Goal: Check status: Check status

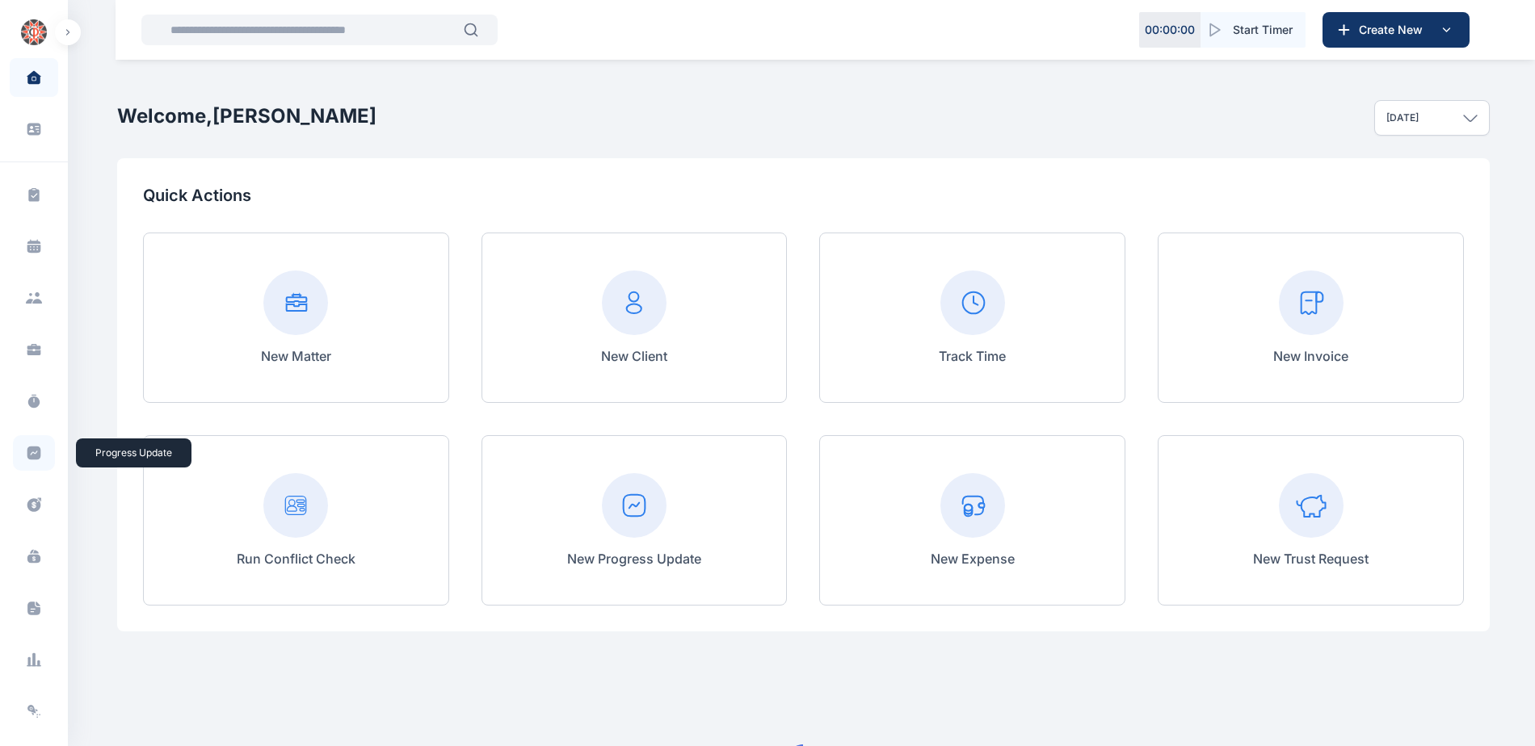
click at [31, 452] on icon at bounding box center [34, 453] width 16 height 16
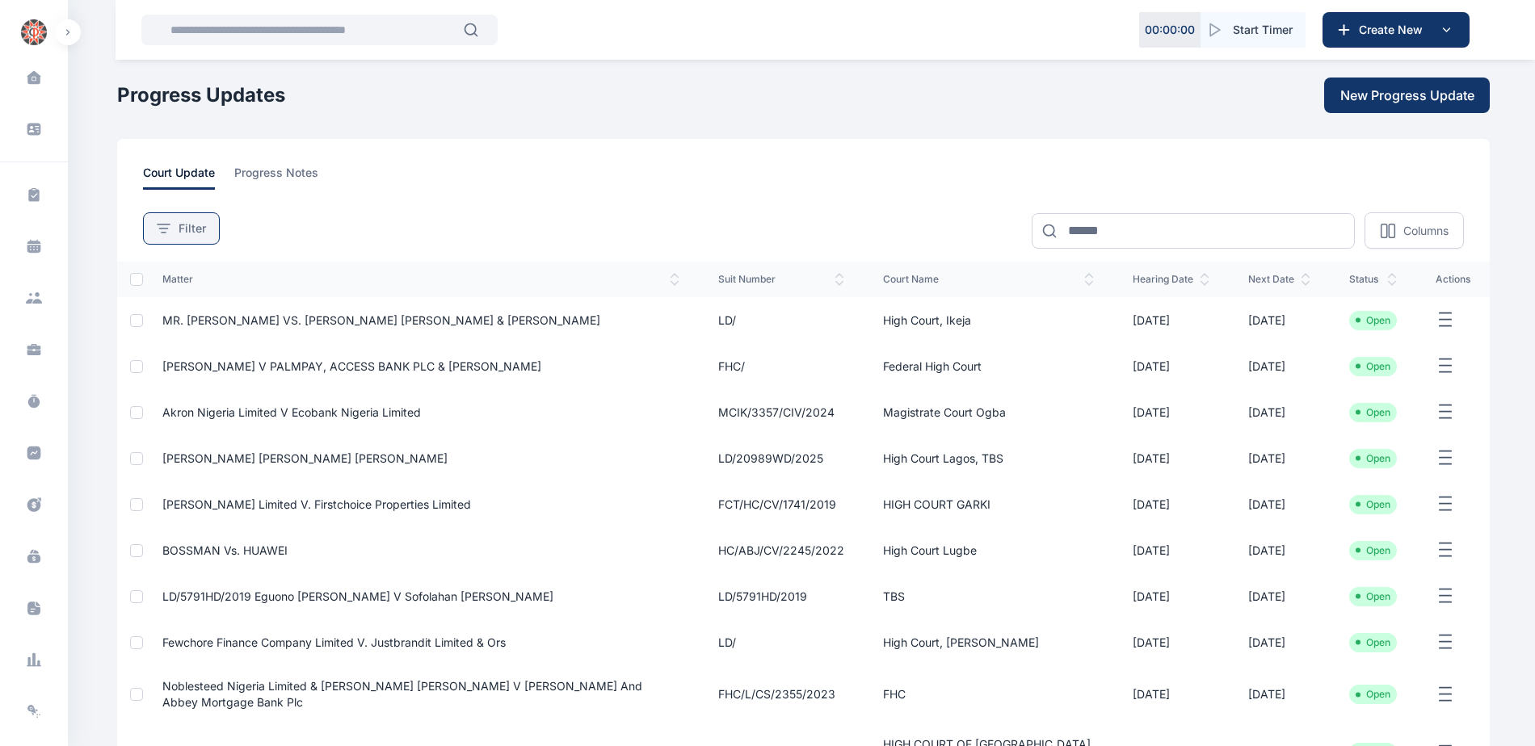
click at [170, 233] on div "Filter" at bounding box center [181, 228] width 49 height 16
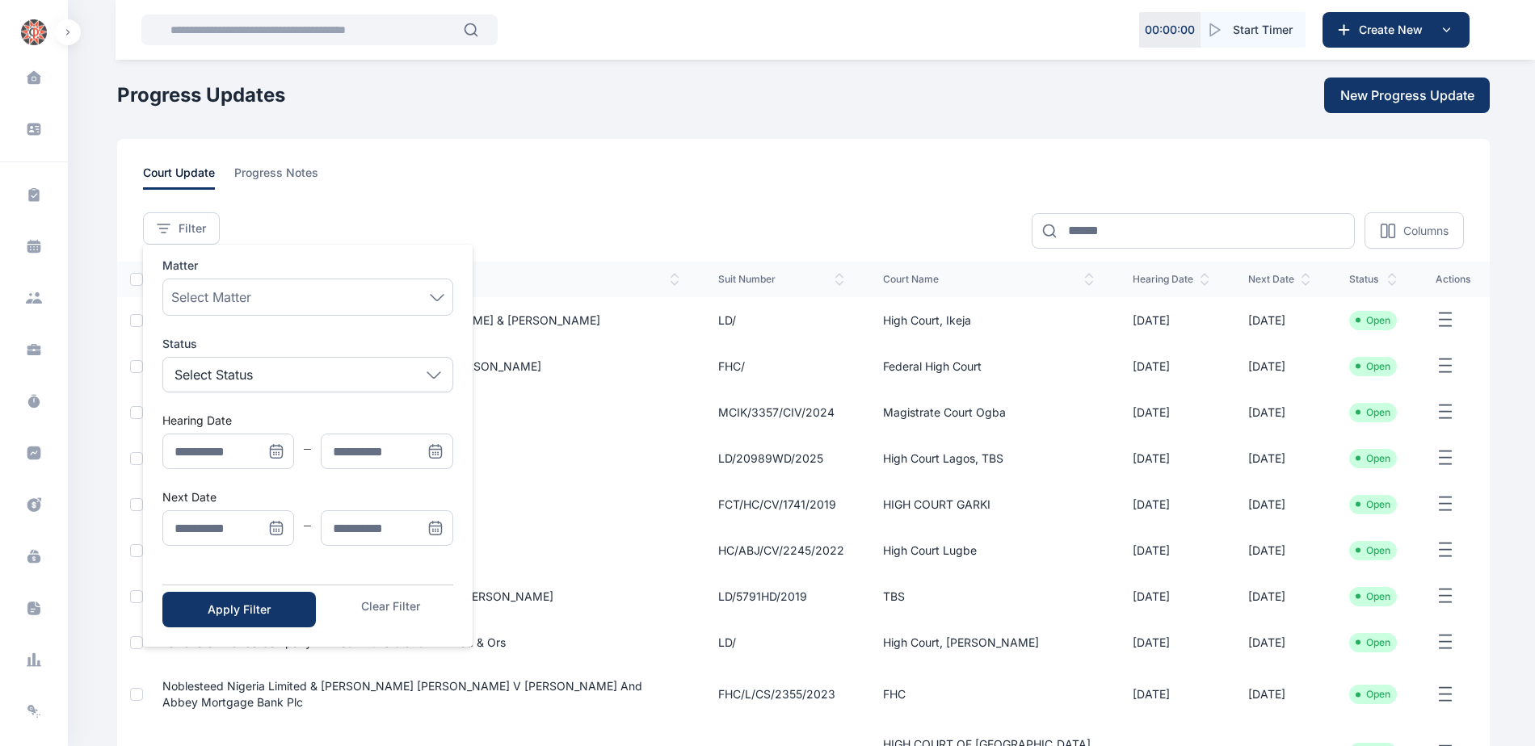
click at [271, 525] on icon "Menu" at bounding box center [277, 529] width 12 height 12
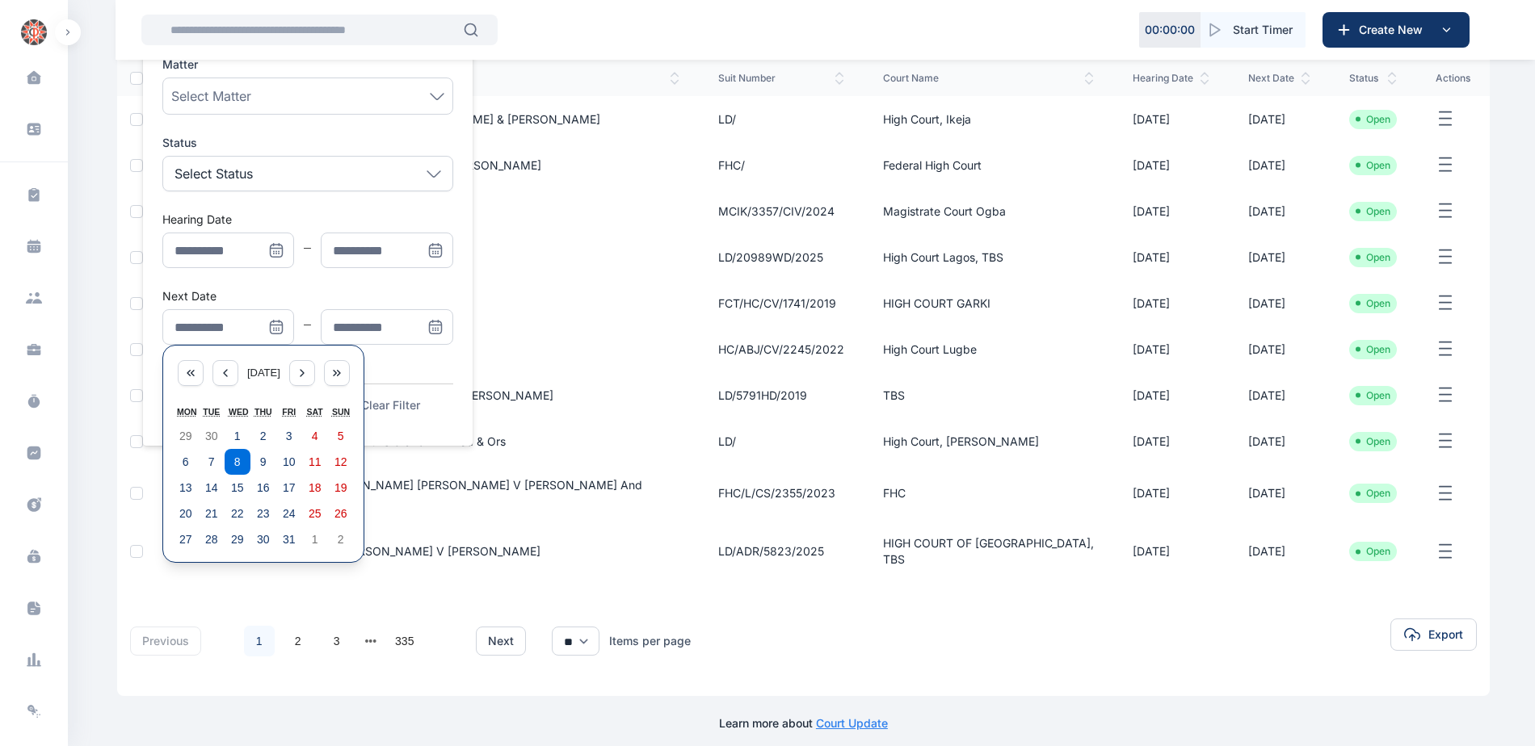
scroll to position [212, 0]
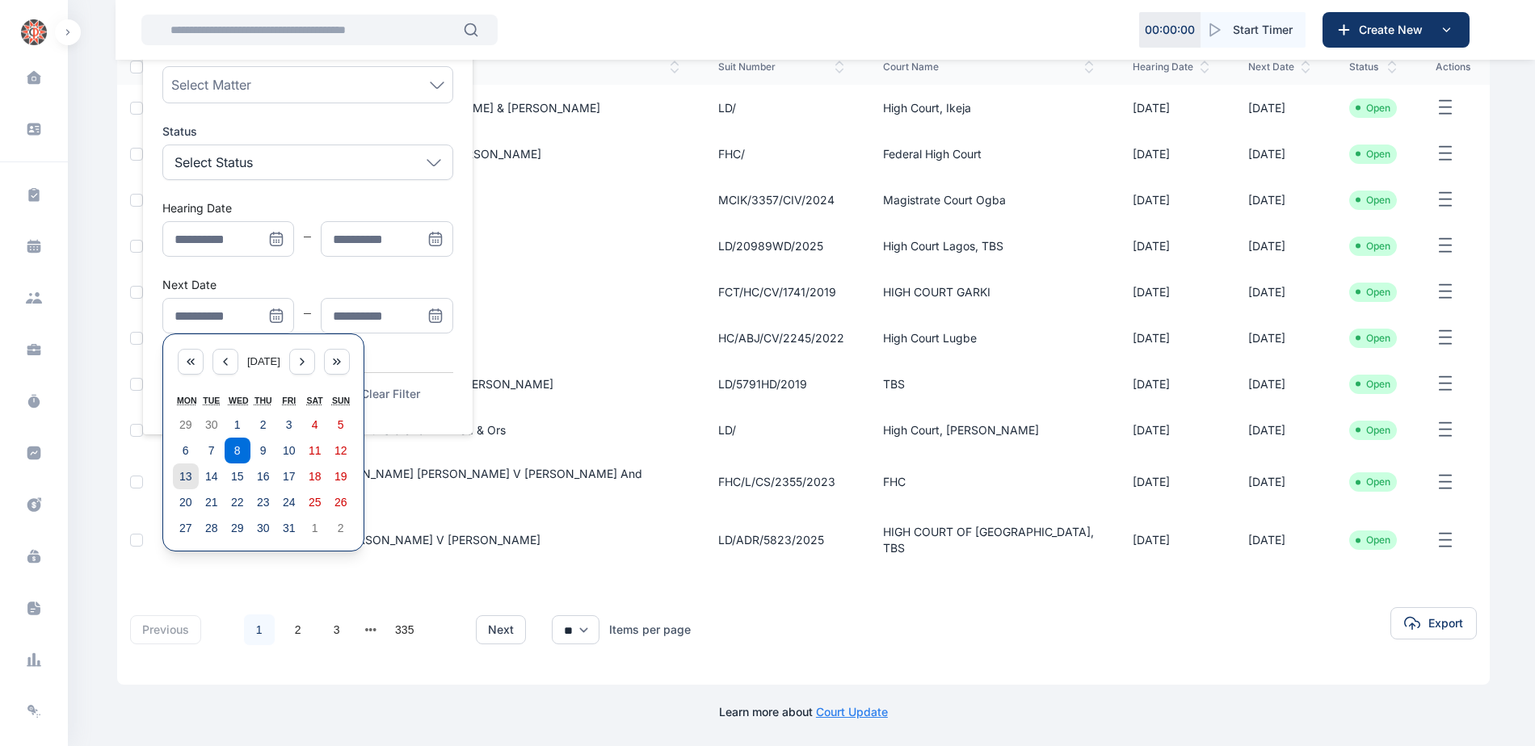
click at [182, 480] on abbr "13" at bounding box center [185, 476] width 13 height 13
type input "**********"
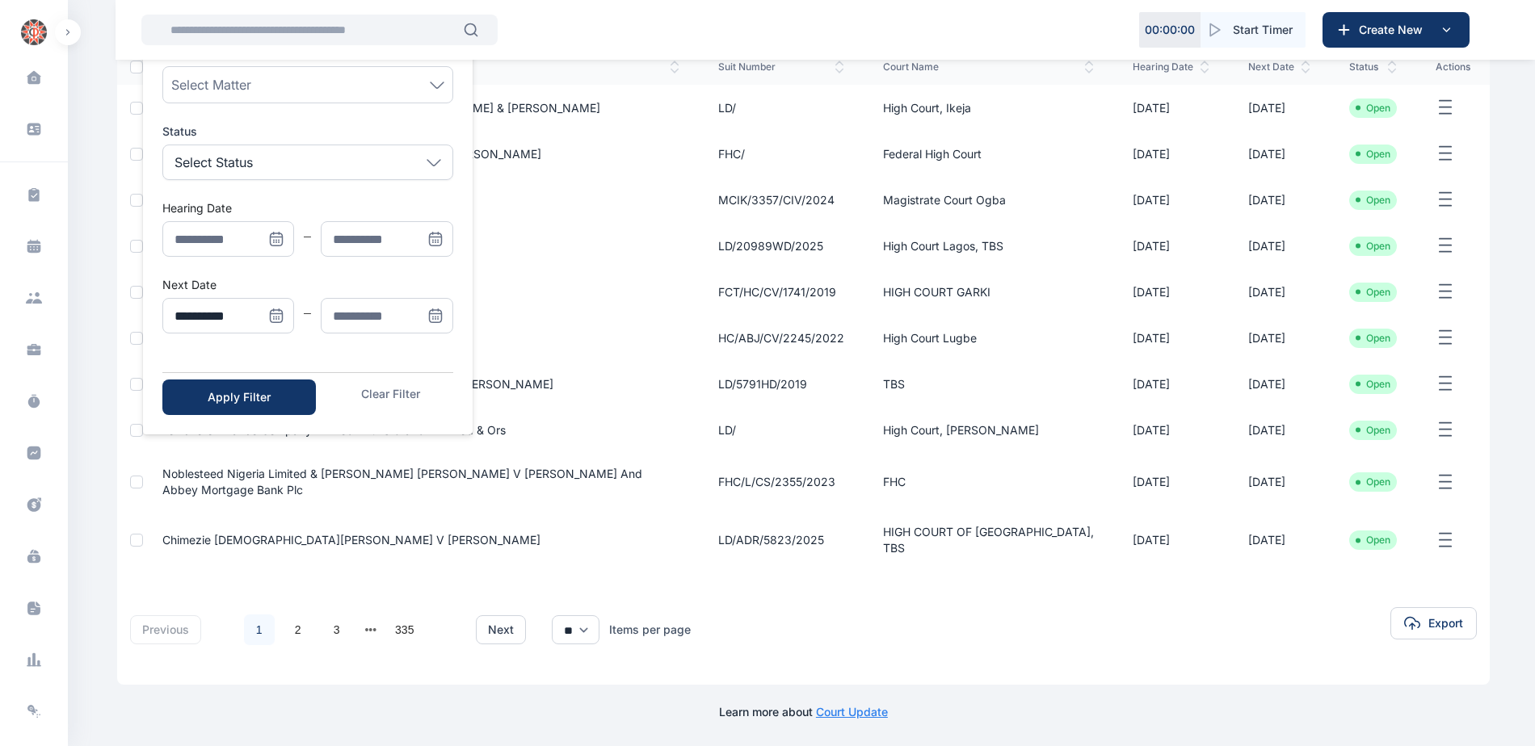
click at [433, 309] on icon "Menu" at bounding box center [435, 316] width 16 height 16
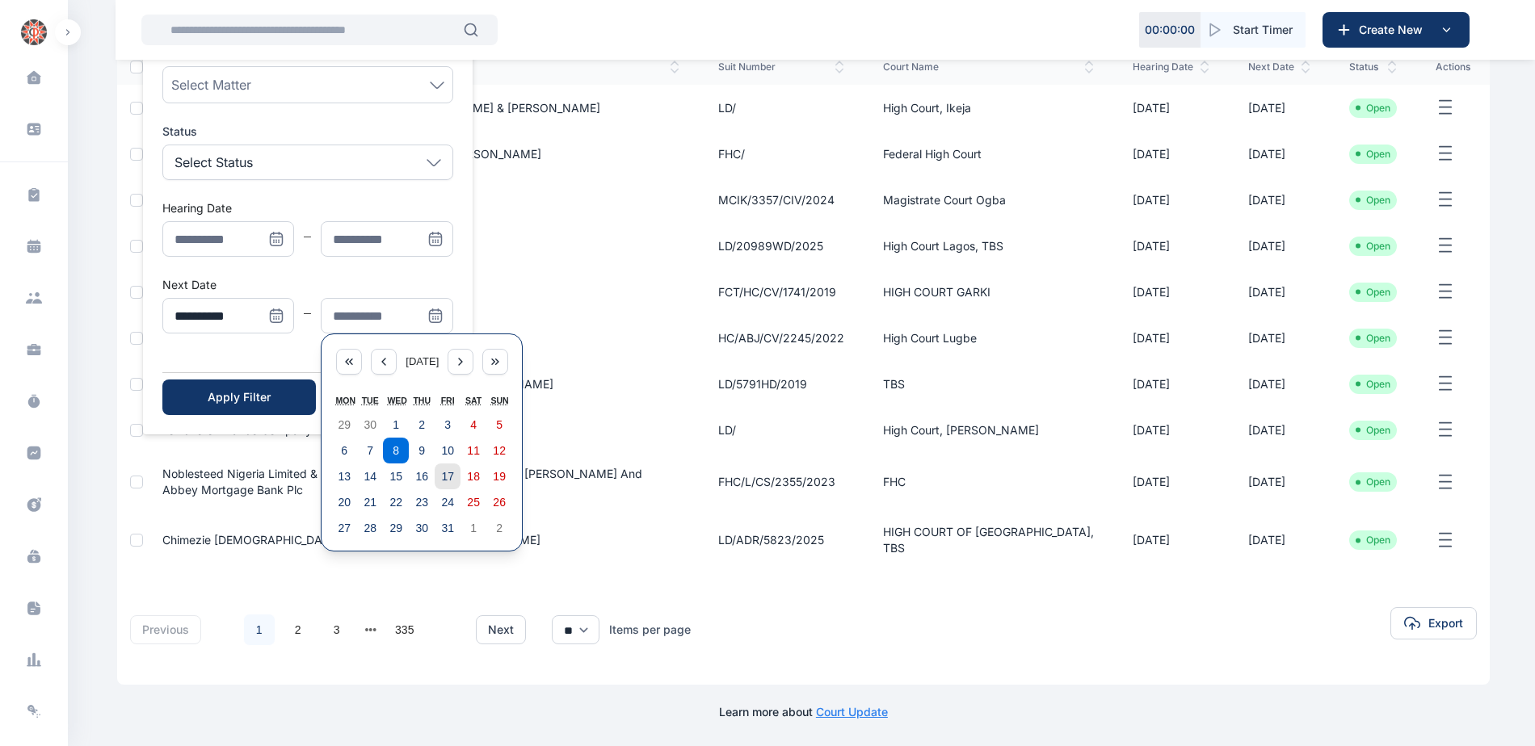
drag, startPoint x: 452, startPoint y: 475, endPoint x: 437, endPoint y: 474, distance: 15.4
click at [452, 474] on abbr "17" at bounding box center [447, 476] width 13 height 13
type input "**********"
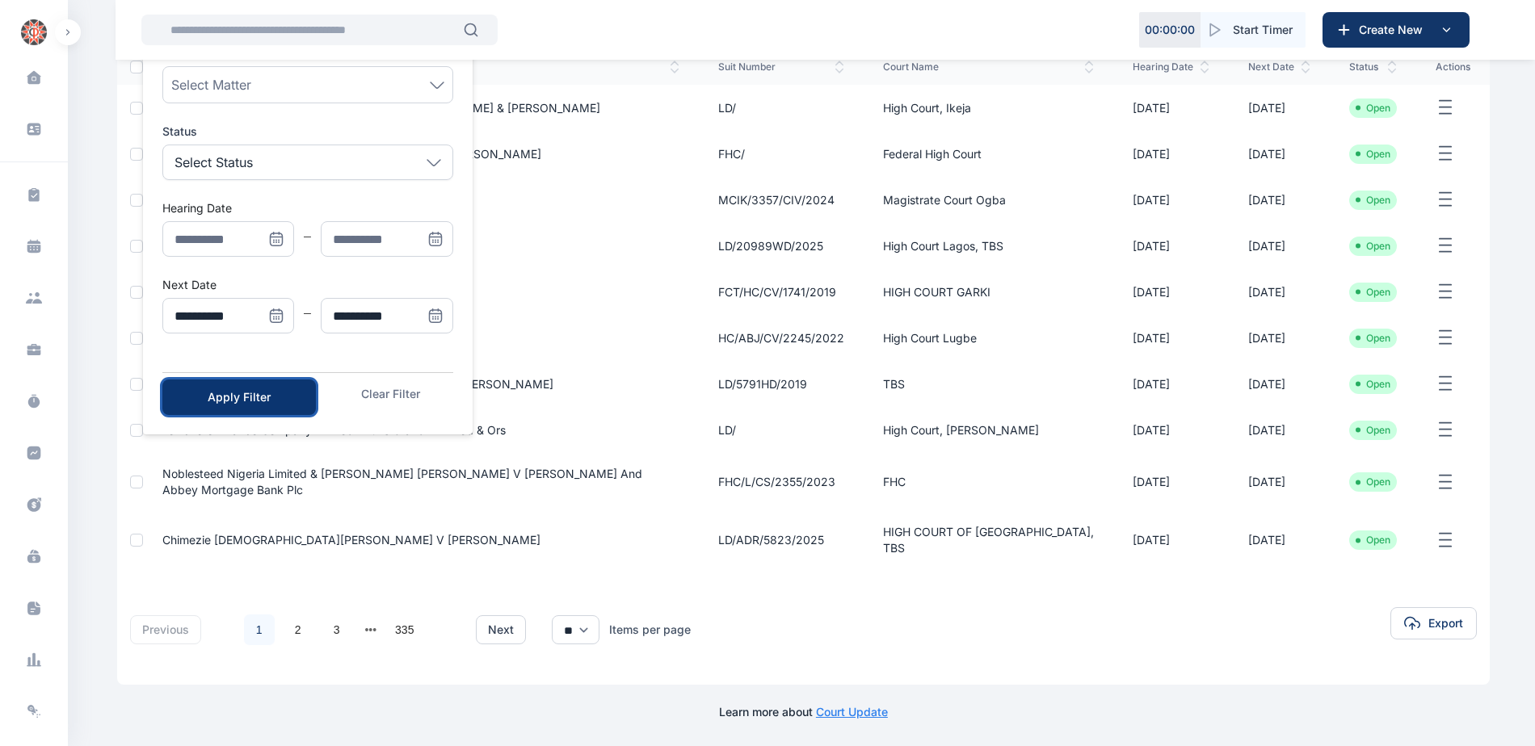
click at [257, 410] on button "Apply Filter" at bounding box center [238, 398] width 153 height 36
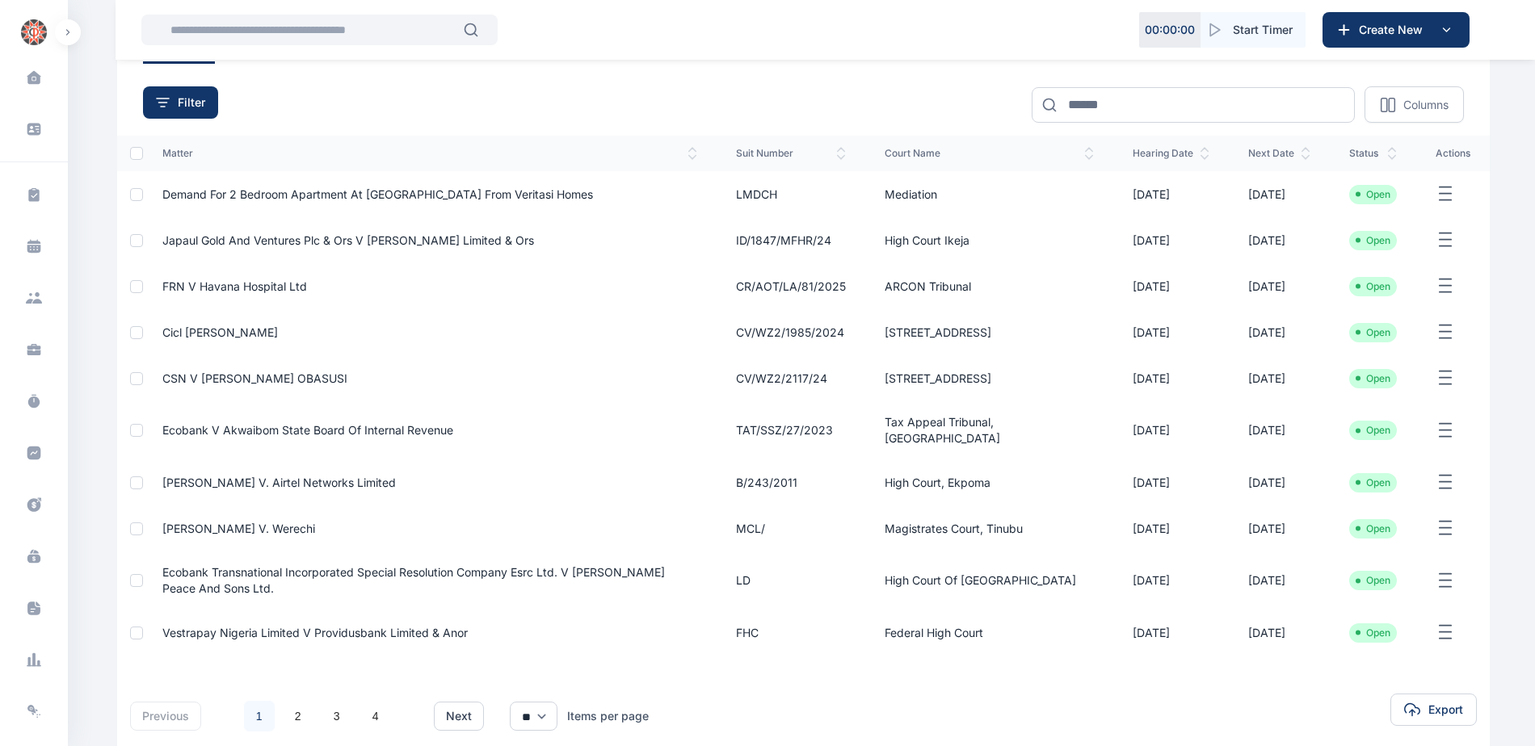
scroll to position [0, 0]
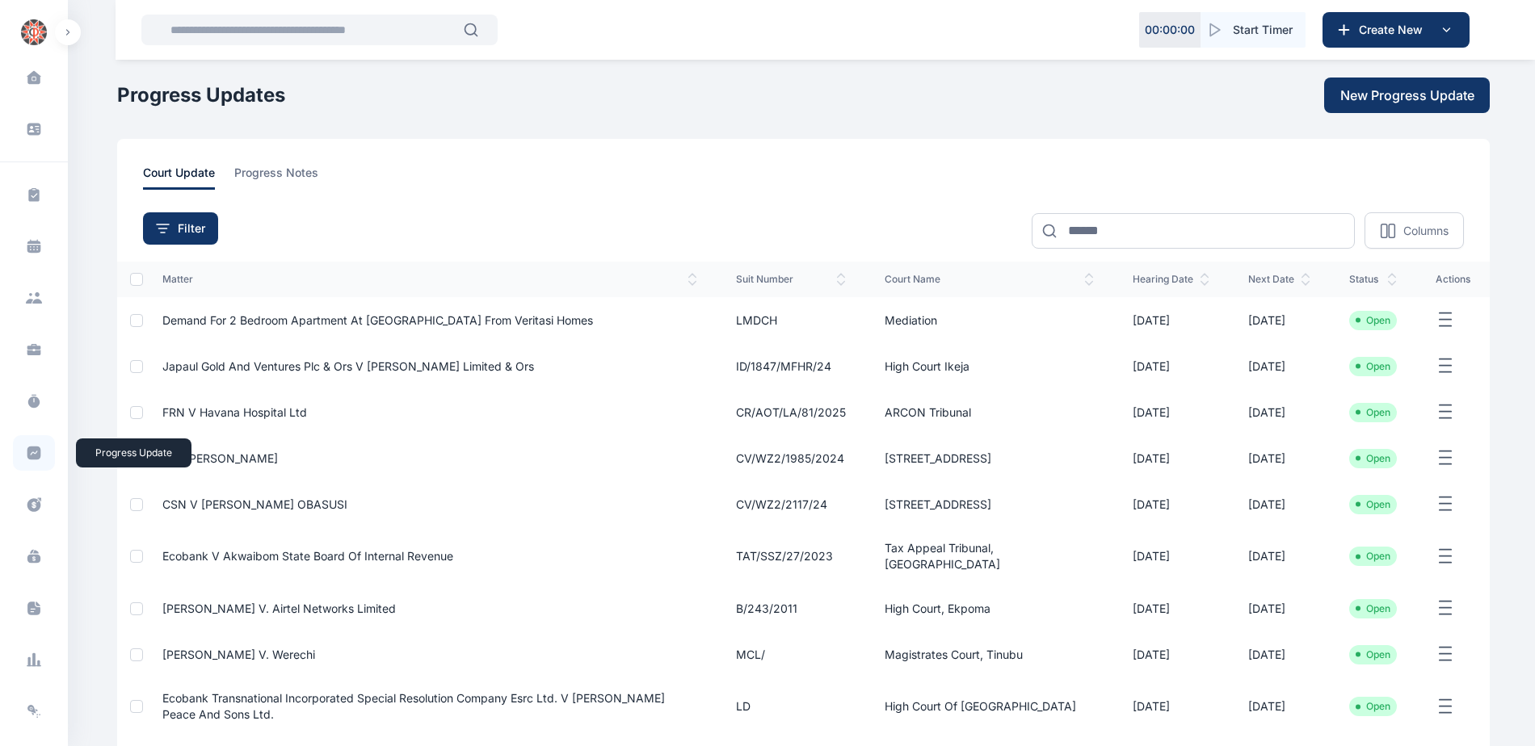
click at [27, 457] on icon at bounding box center [34, 454] width 14 height 14
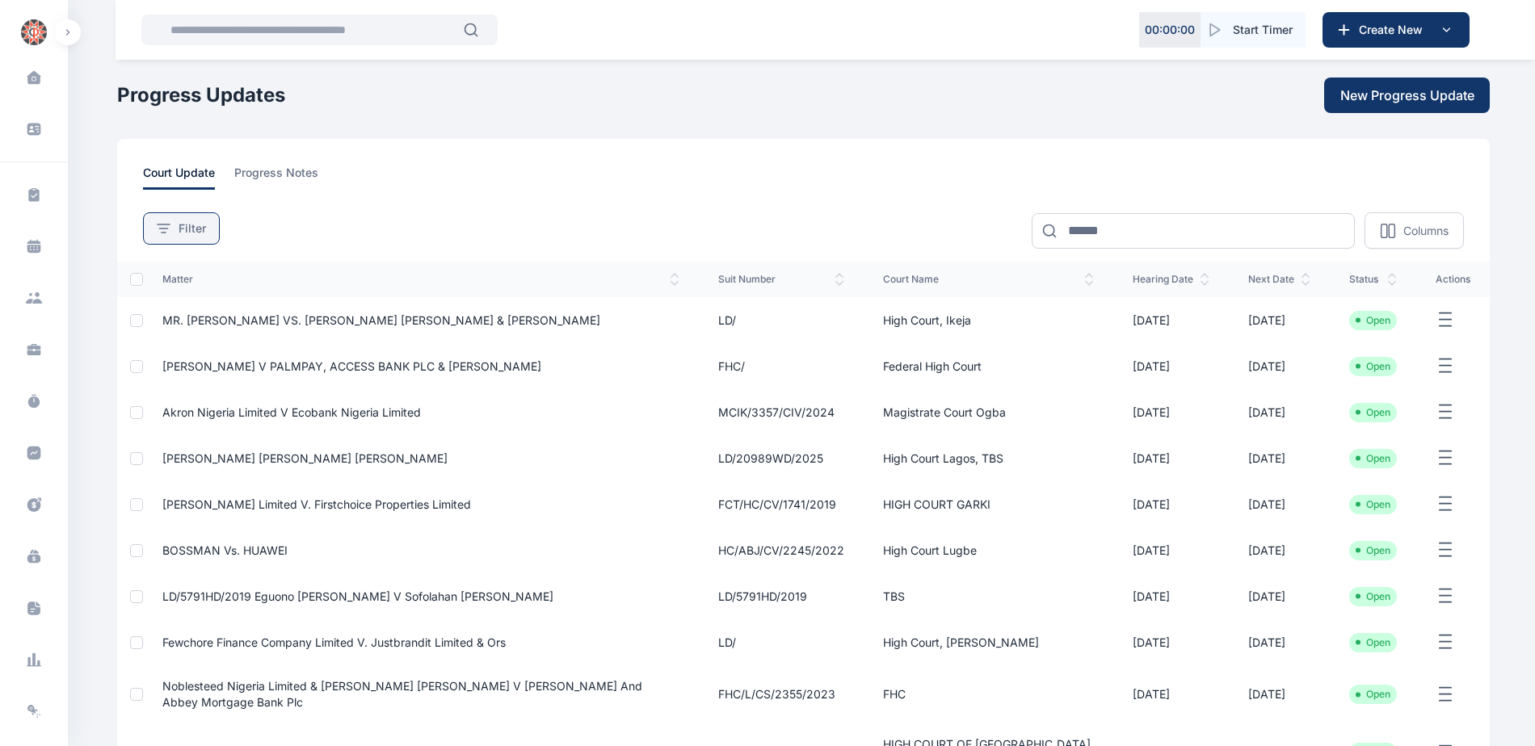
click at [204, 229] on span "Filter" at bounding box center [191, 228] width 27 height 16
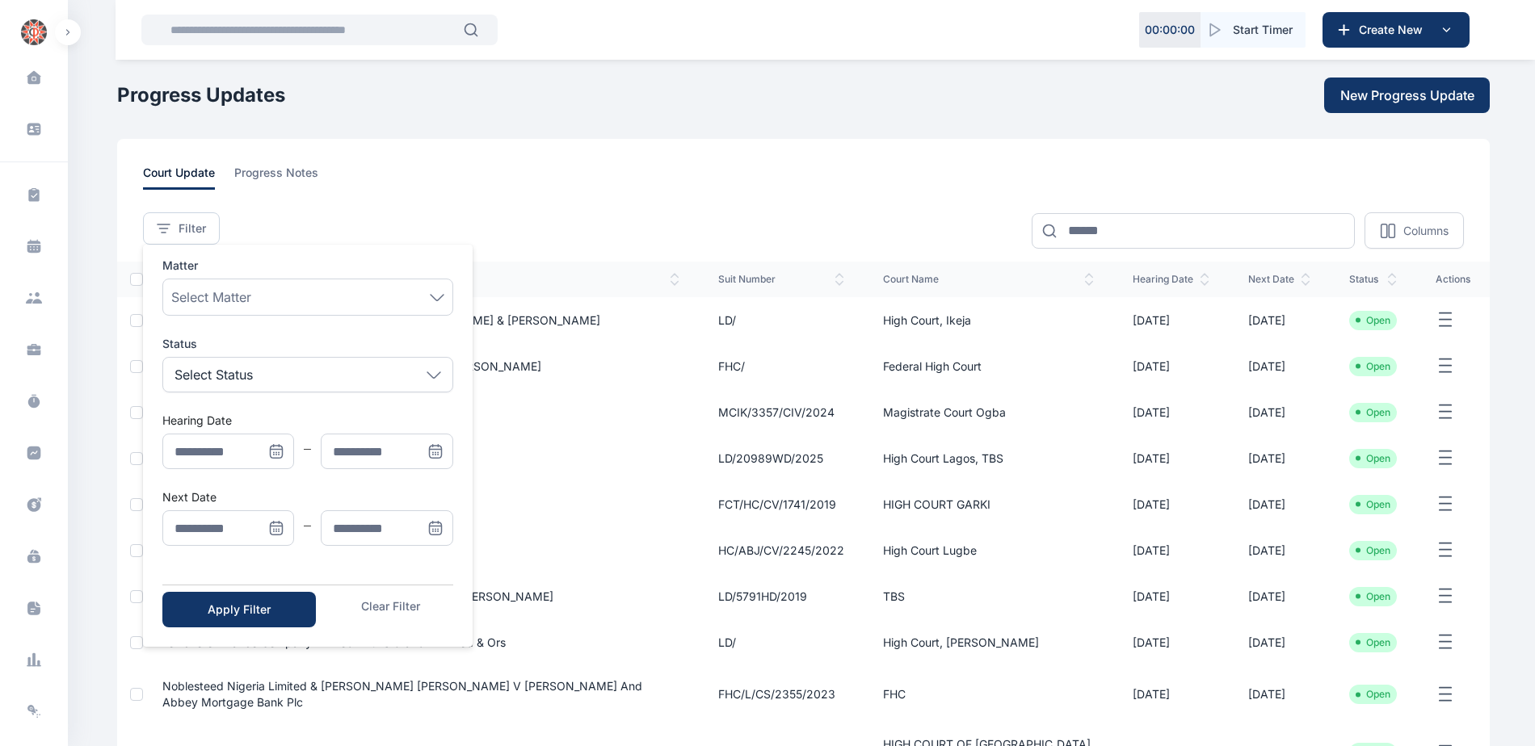
click at [281, 521] on icon "Menu" at bounding box center [276, 528] width 16 height 16
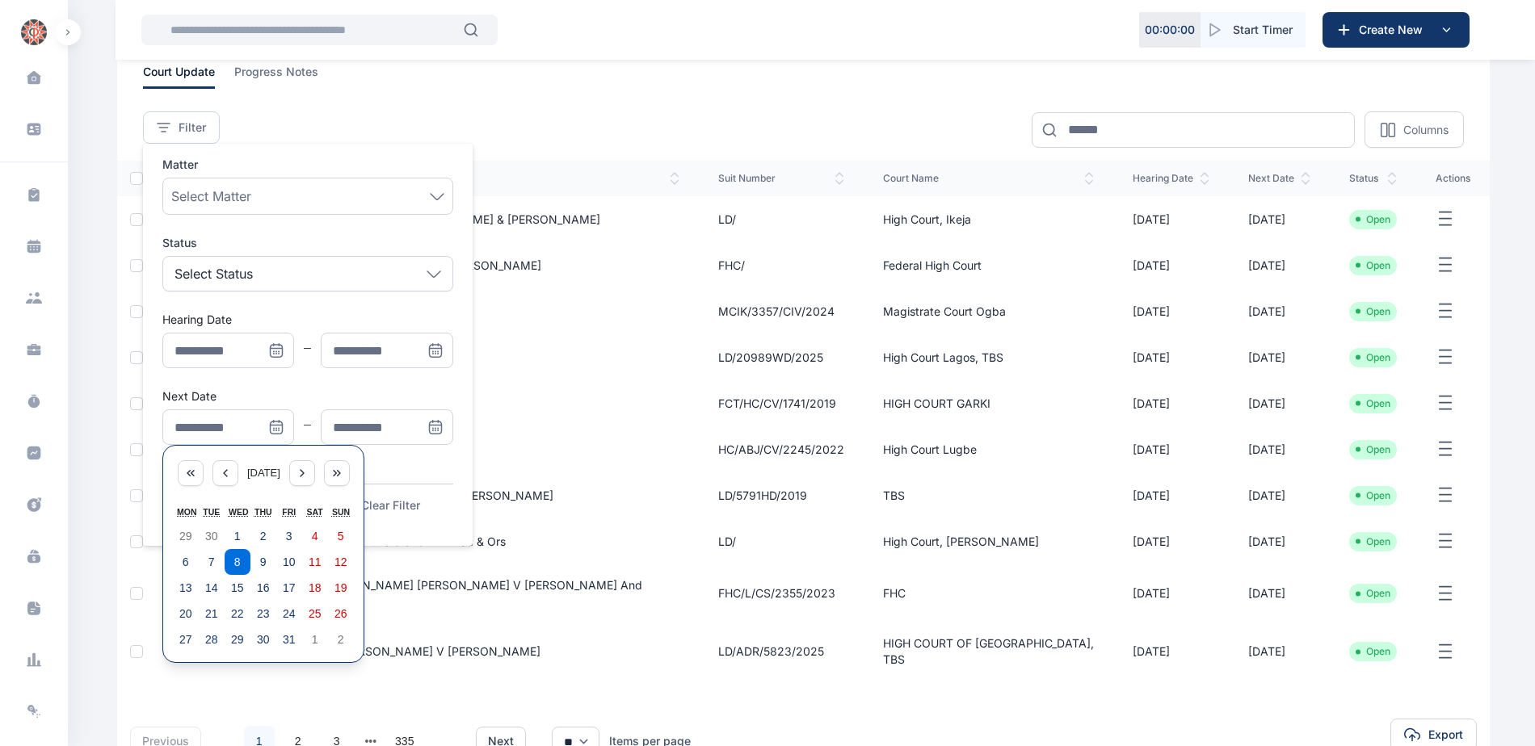
scroll to position [212, 0]
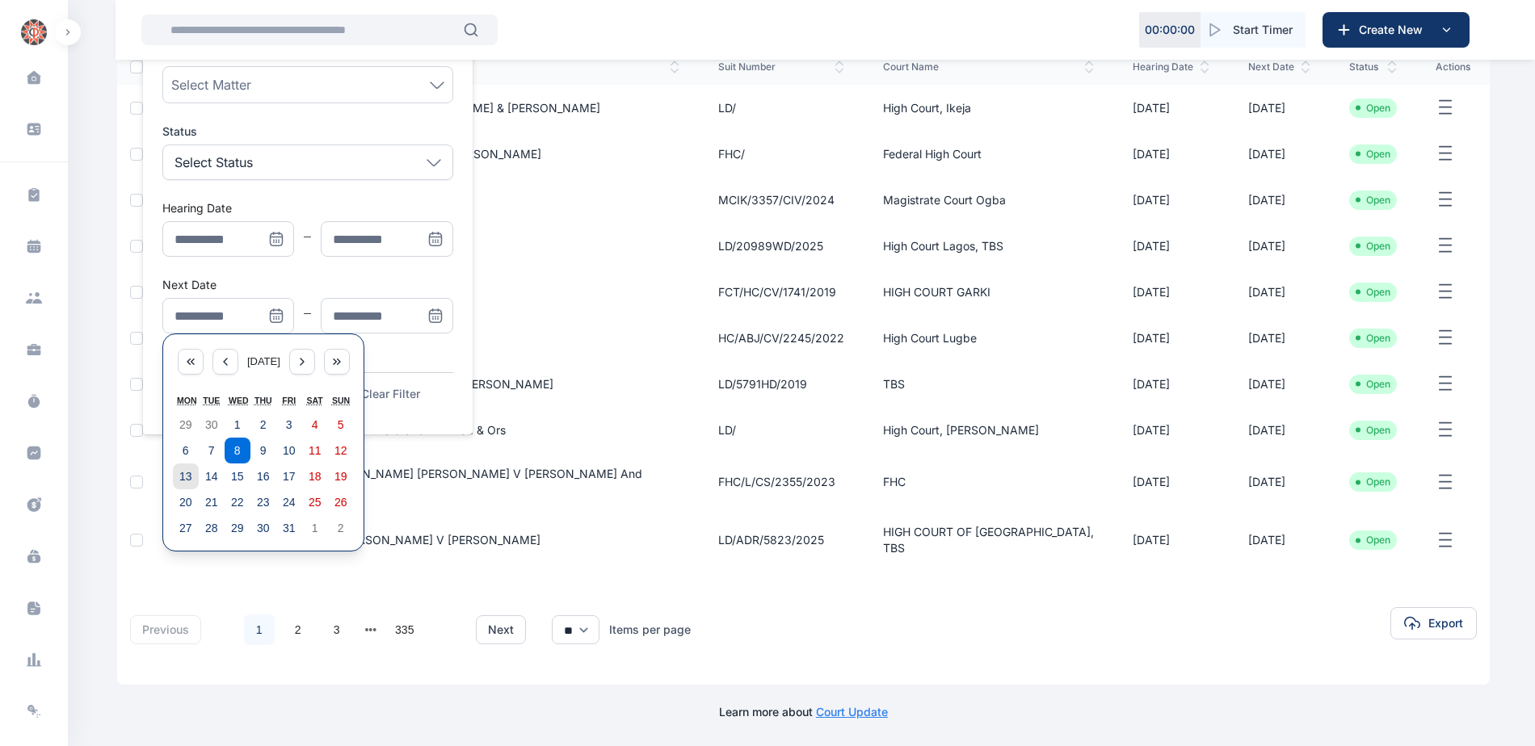
click at [178, 481] on button "13" at bounding box center [186, 477] width 26 height 26
type input "**********"
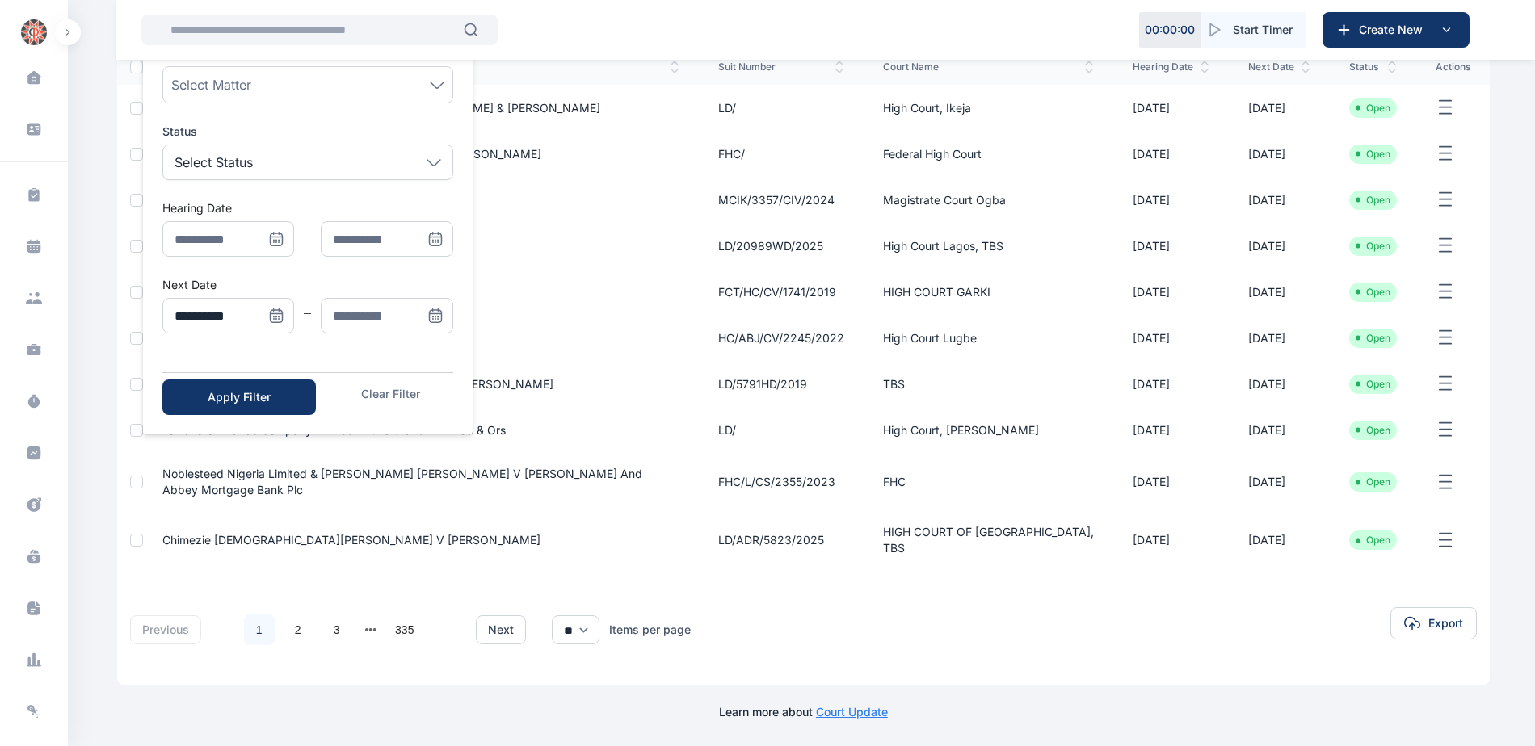
click at [435, 315] on icon "Menu" at bounding box center [435, 316] width 16 height 16
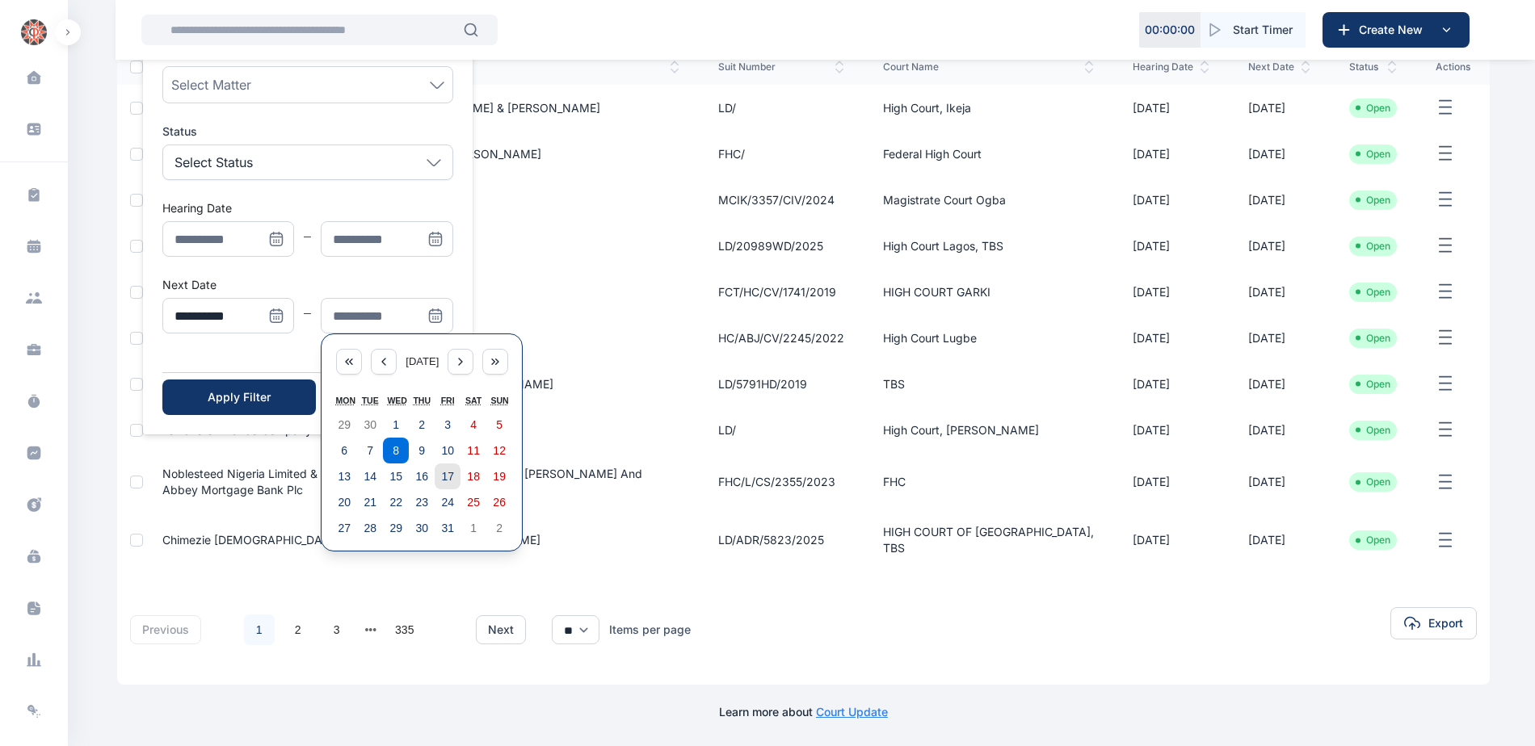
click at [441, 471] on abbr "17" at bounding box center [447, 476] width 13 height 13
type input "**********"
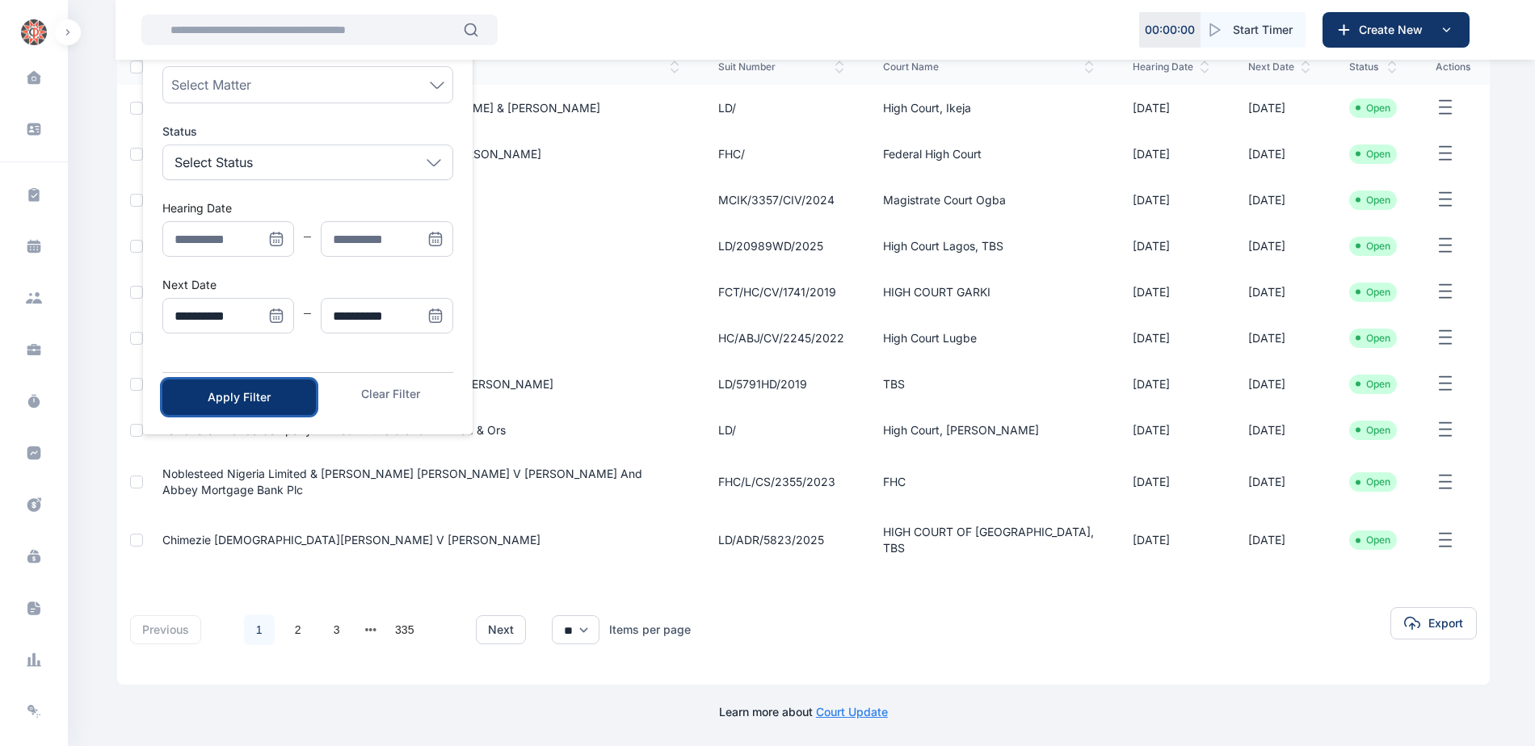
click at [227, 395] on div "Apply Filter" at bounding box center [239, 397] width 102 height 16
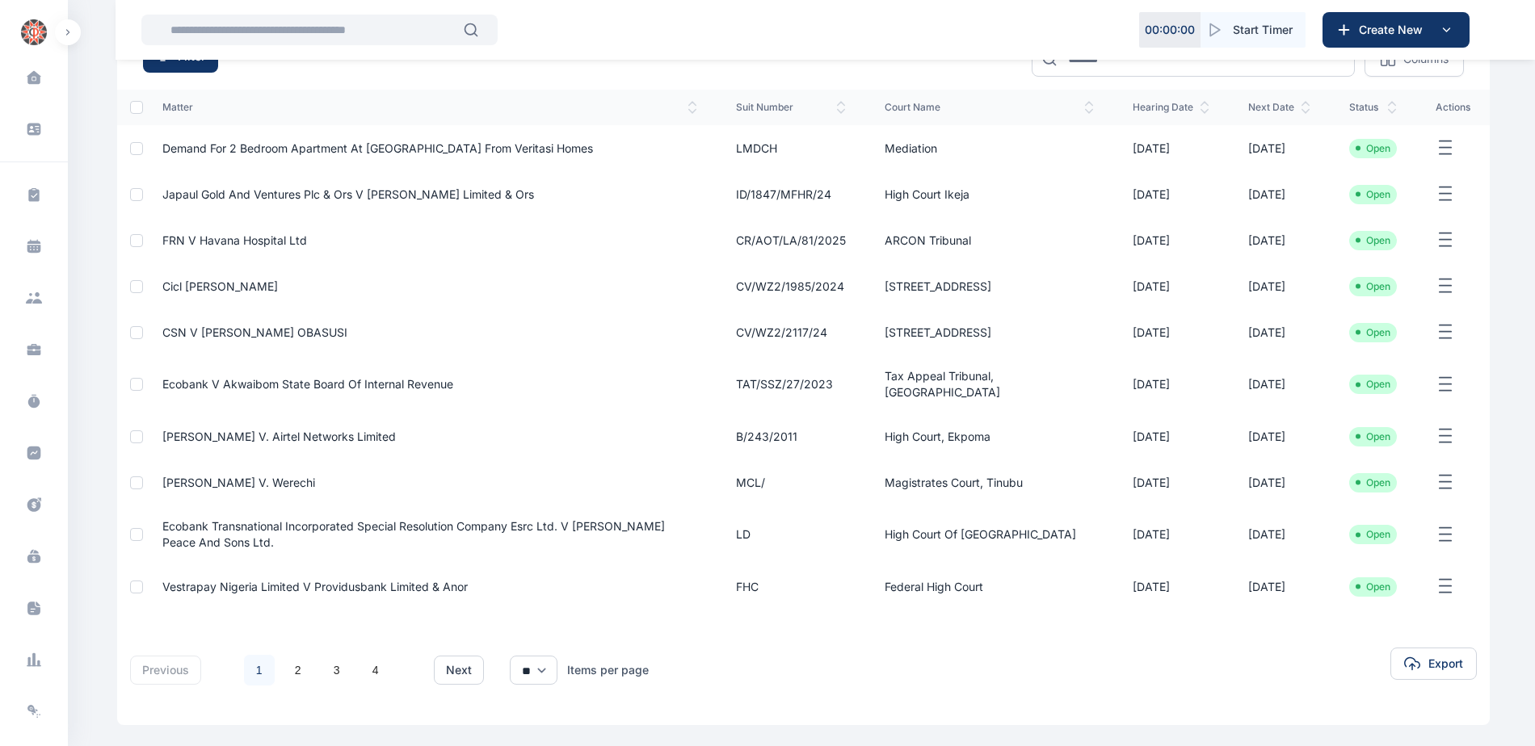
scroll to position [188, 0]
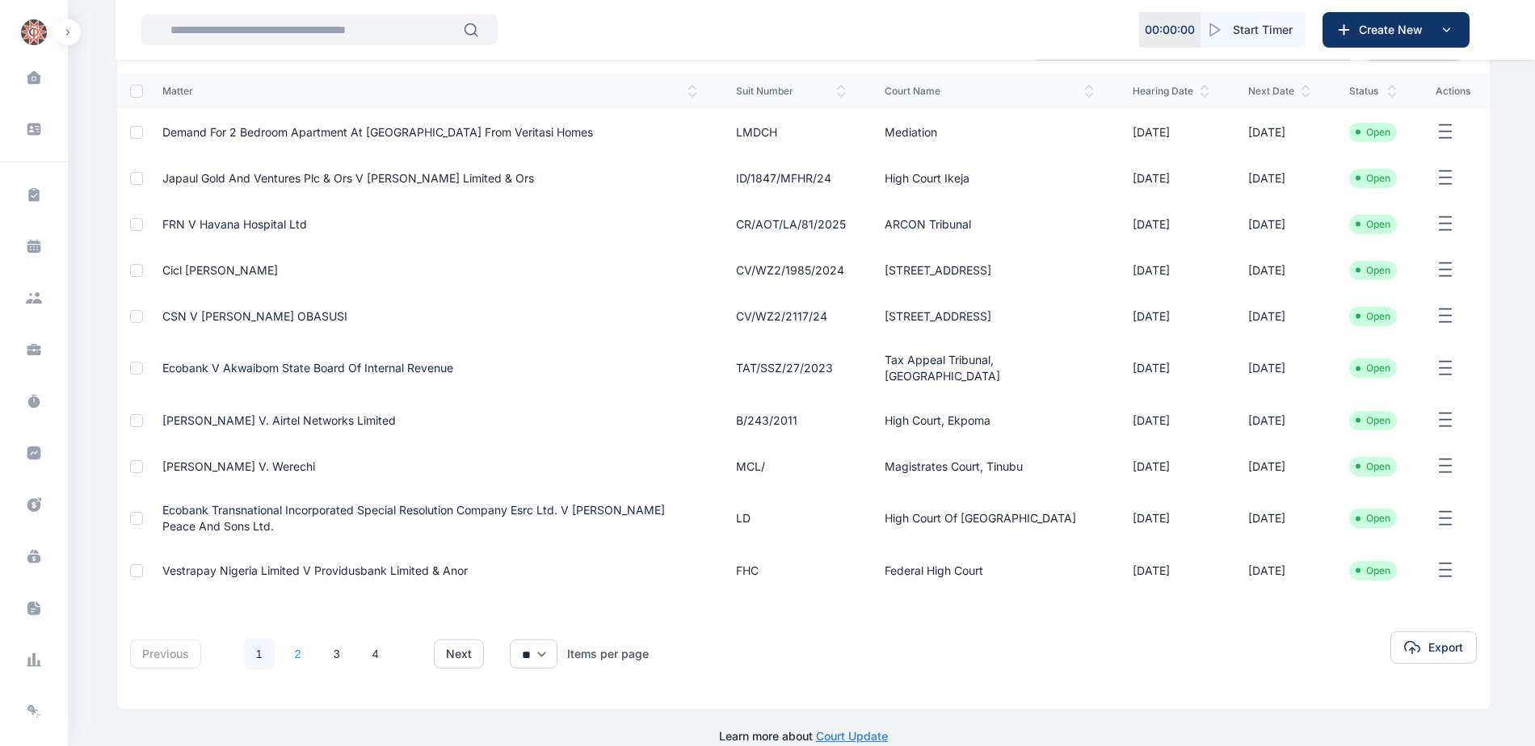
click at [304, 639] on link "2" at bounding box center [298, 654] width 31 height 31
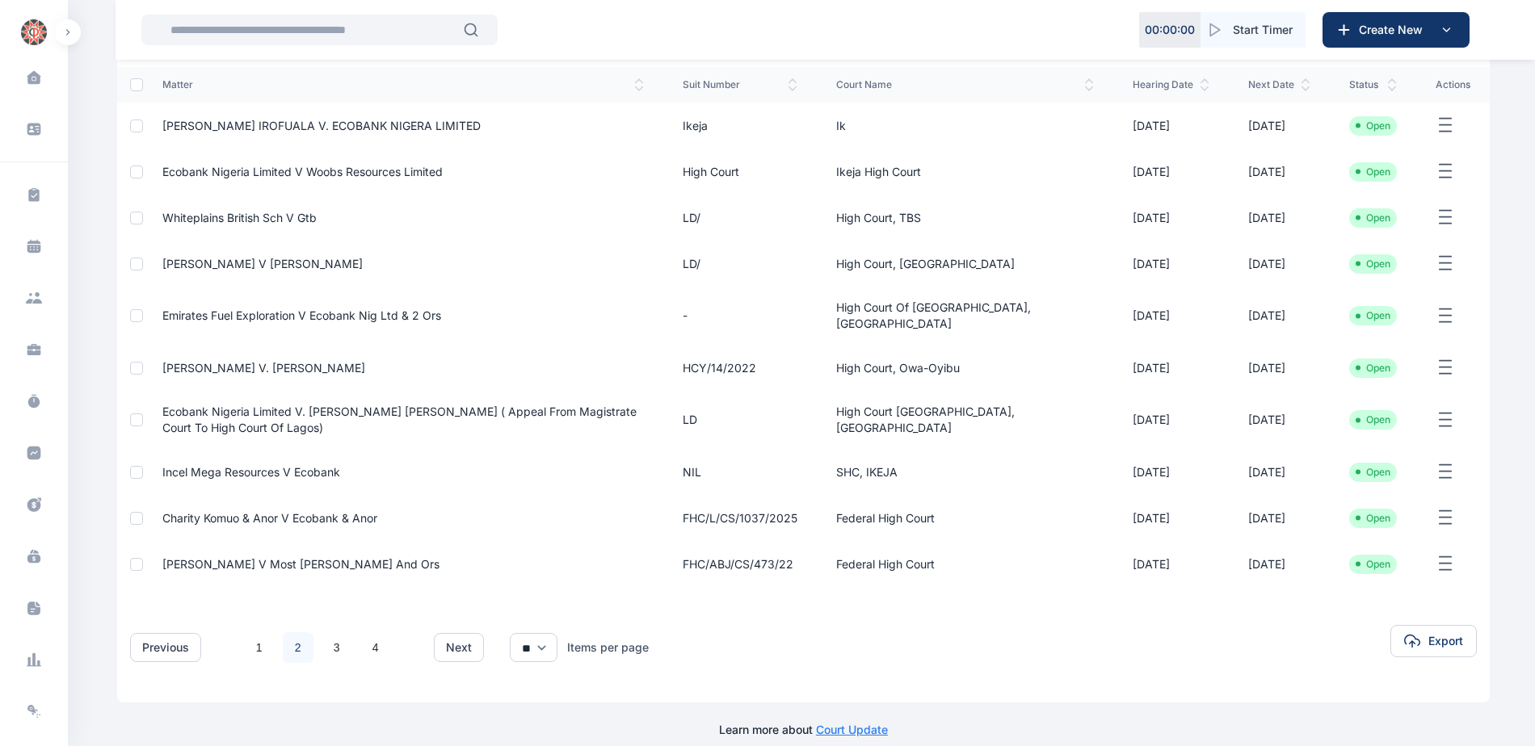
scroll to position [212, 0]
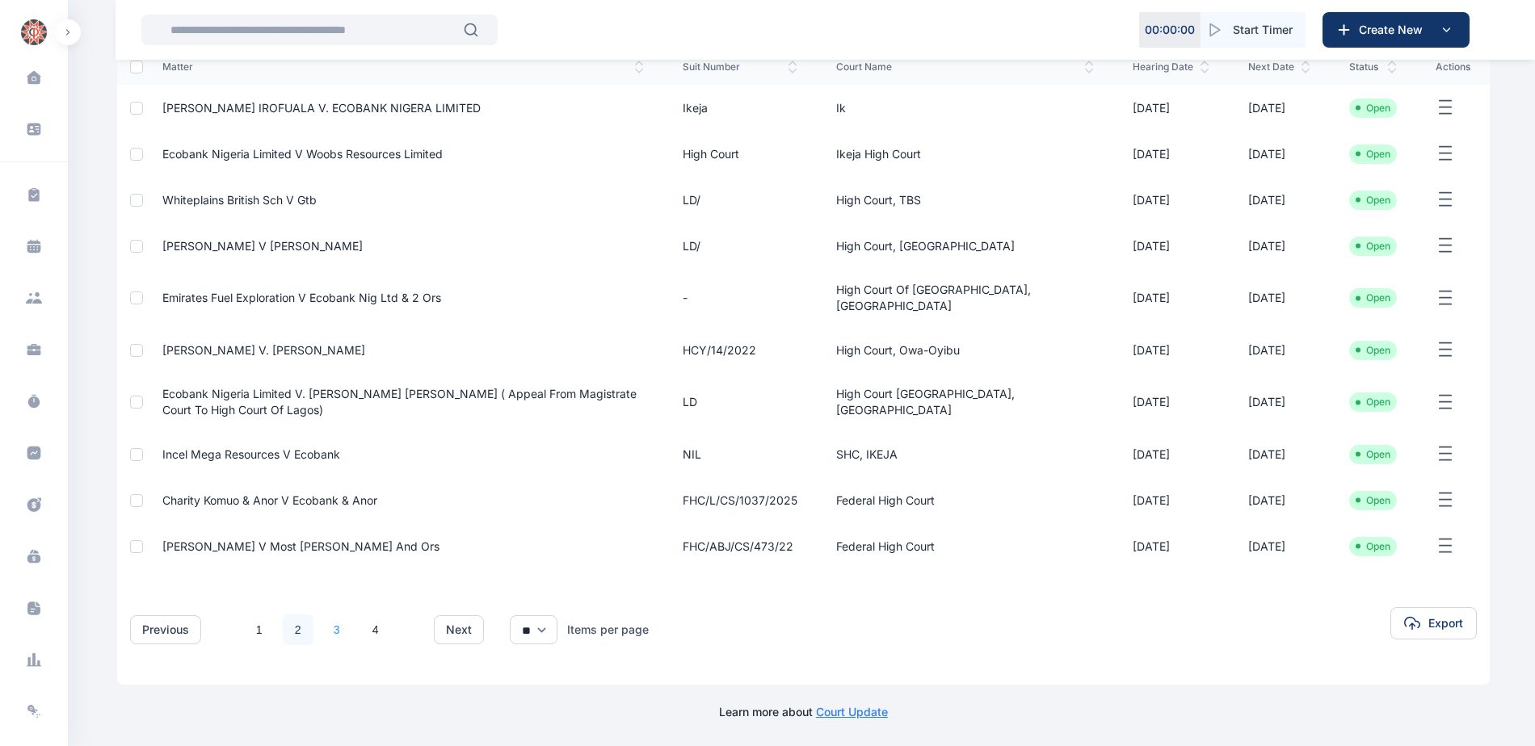
click at [338, 633] on link "3" at bounding box center [336, 630] width 31 height 31
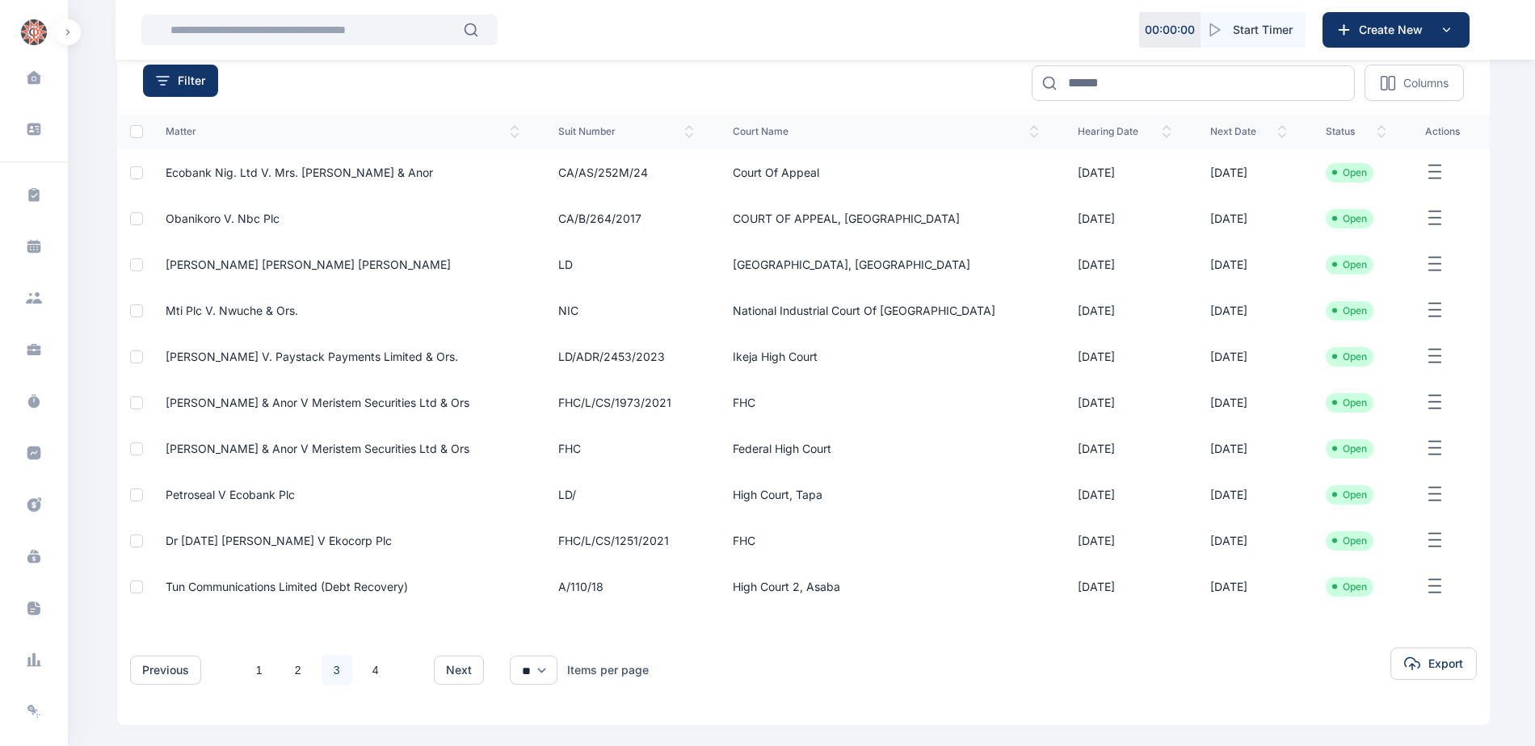
scroll to position [162, 0]
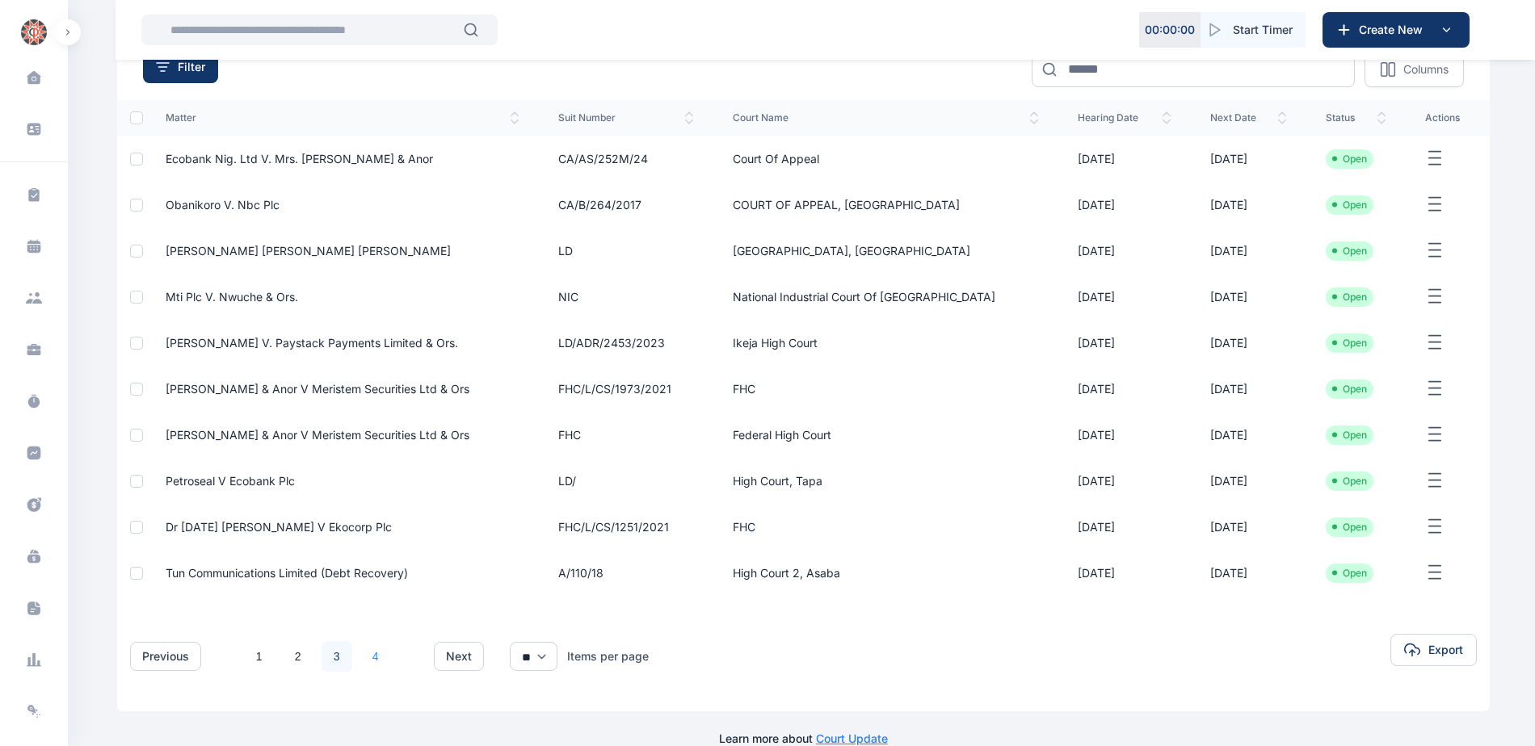
click at [380, 656] on link "4" at bounding box center [375, 656] width 31 height 31
